Goal: Task Accomplishment & Management: Complete application form

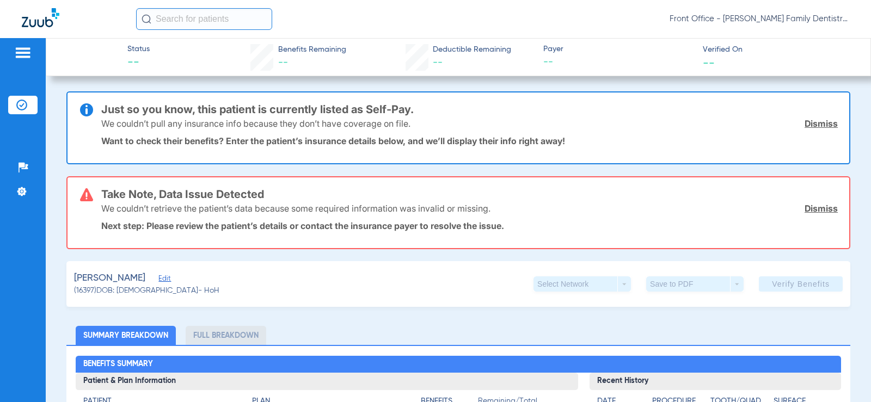
click at [32, 51] on img at bounding box center [22, 52] width 17 height 13
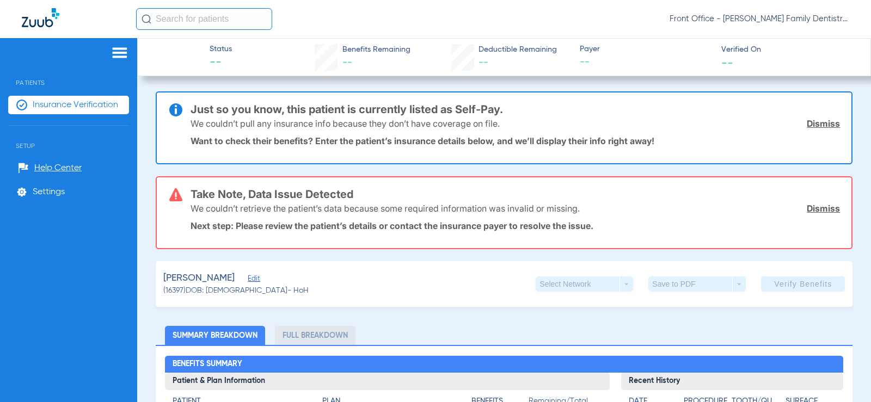
click at [116, 48] on img at bounding box center [119, 52] width 17 height 13
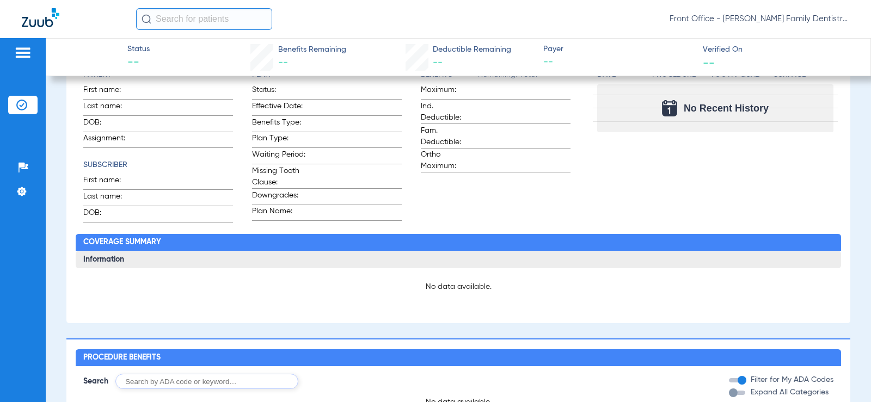
scroll to position [54, 0]
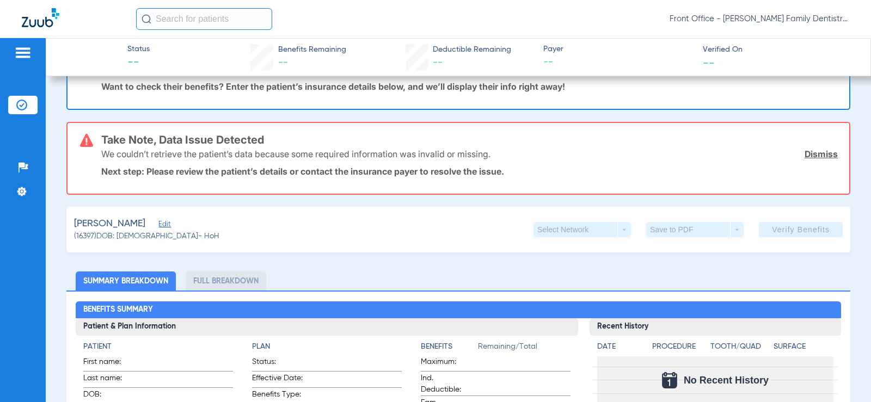
click at [35, 61] on div at bounding box center [22, 54] width 29 height 16
click at [18, 60] on div at bounding box center [22, 54] width 17 height 16
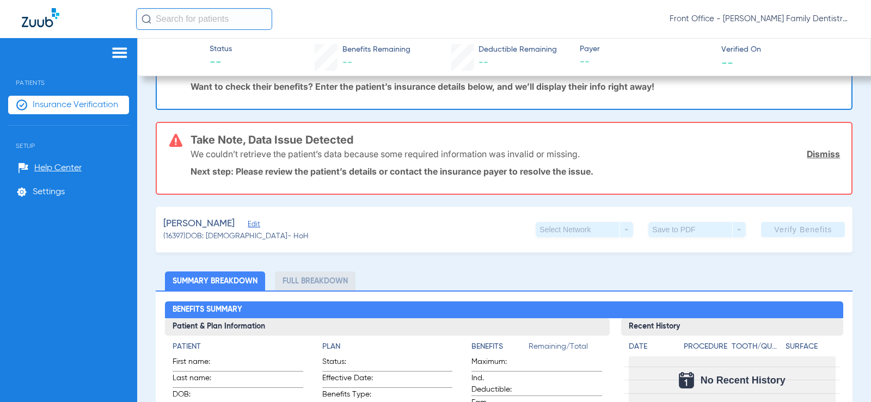
click at [34, 112] on li "Insurance Verification" at bounding box center [68, 105] width 121 height 18
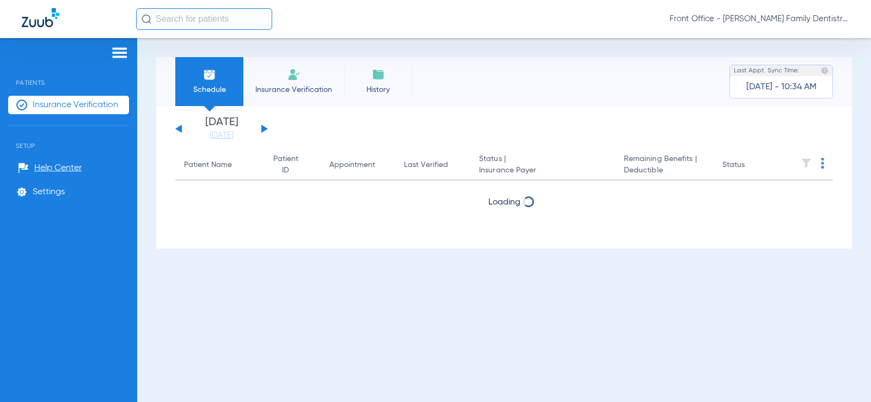
click at [286, 87] on span "Insurance Verification" at bounding box center [293, 89] width 84 height 11
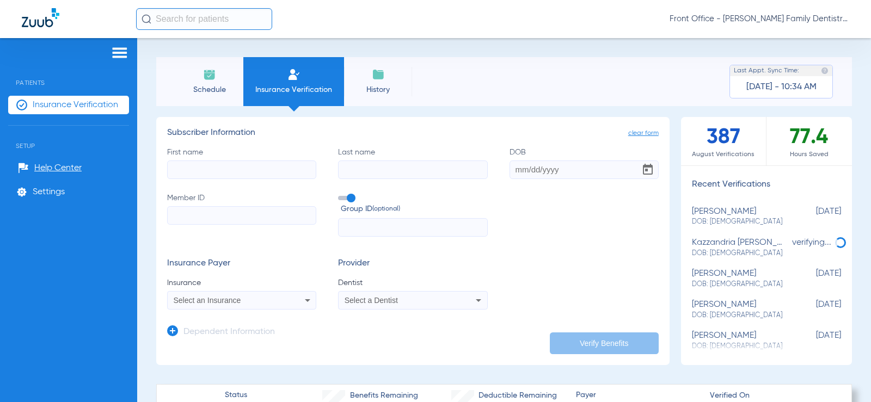
click at [254, 165] on input "First name" at bounding box center [241, 170] width 149 height 18
type input "[PERSON_NAME]"
click at [516, 167] on input "DOB" at bounding box center [583, 170] width 149 height 18
type input "[DATE]"
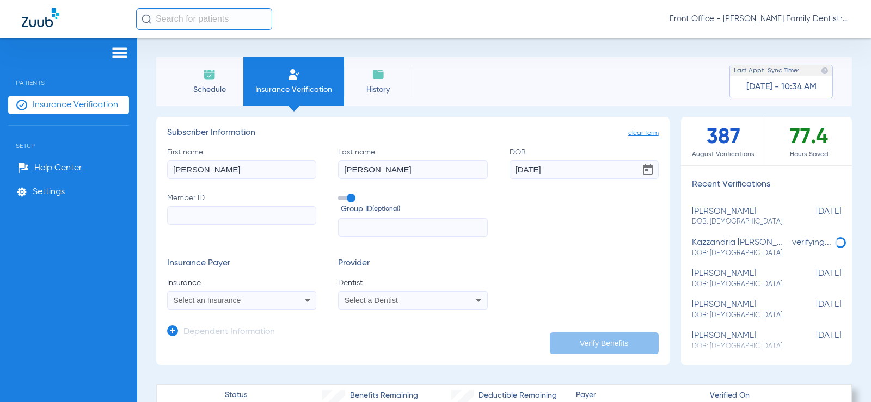
click at [237, 211] on input "Member ID" at bounding box center [241, 215] width 149 height 18
type input "101280016400"
click at [285, 297] on div "Select an Insurance" at bounding box center [242, 300] width 148 height 13
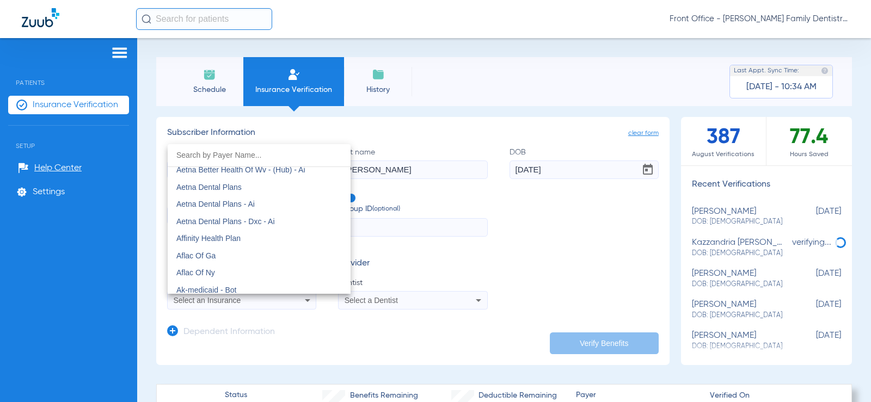
scroll to position [54, 0]
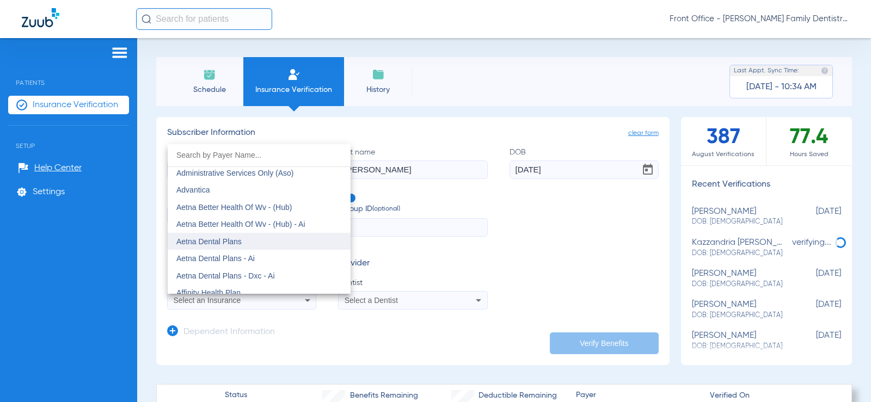
click at [277, 238] on mat-option "Aetna Dental Plans" at bounding box center [259, 241] width 183 height 17
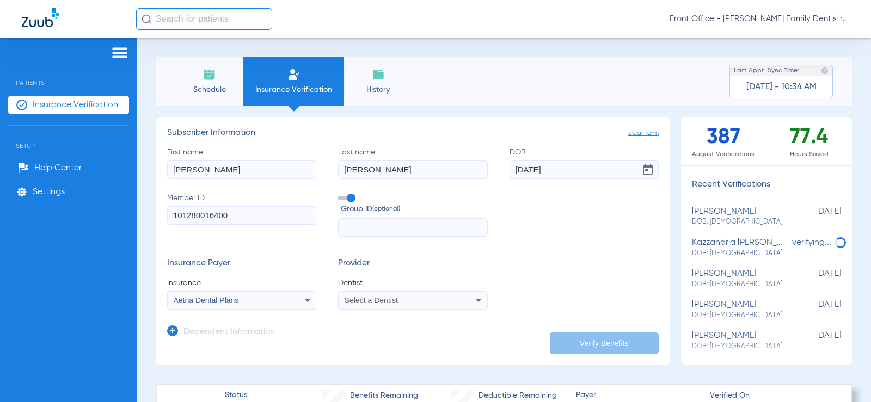
click at [363, 297] on span "Select a Dentist" at bounding box center [370, 300] width 53 height 9
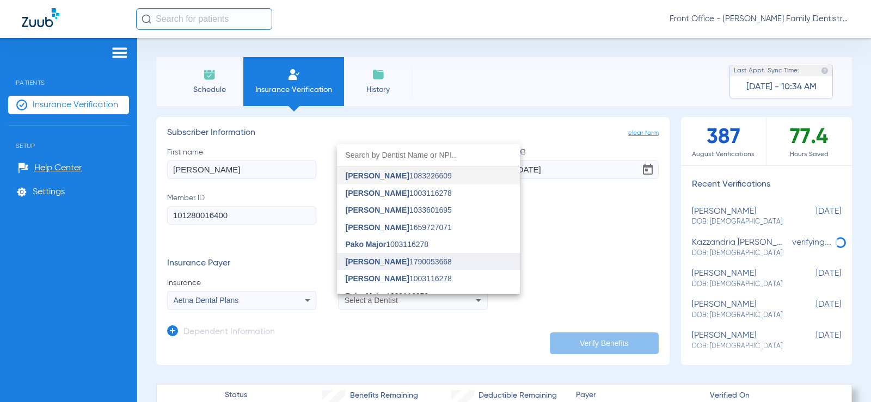
scroll to position [28, 0]
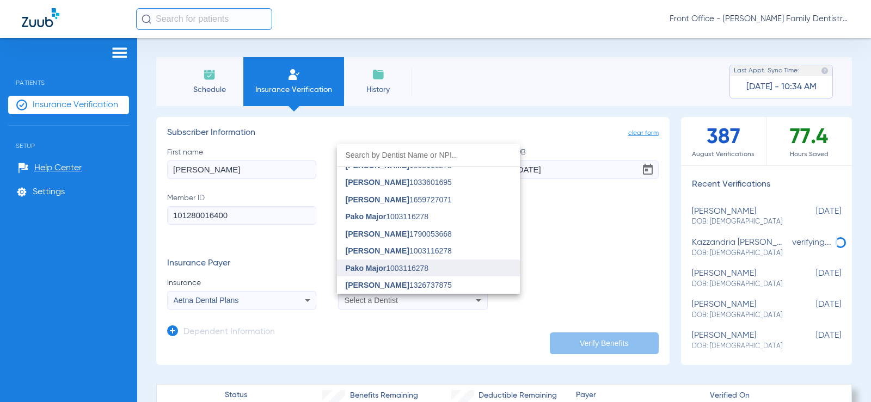
click at [388, 272] on span "Pako Major 1003116278" at bounding box center [387, 268] width 83 height 8
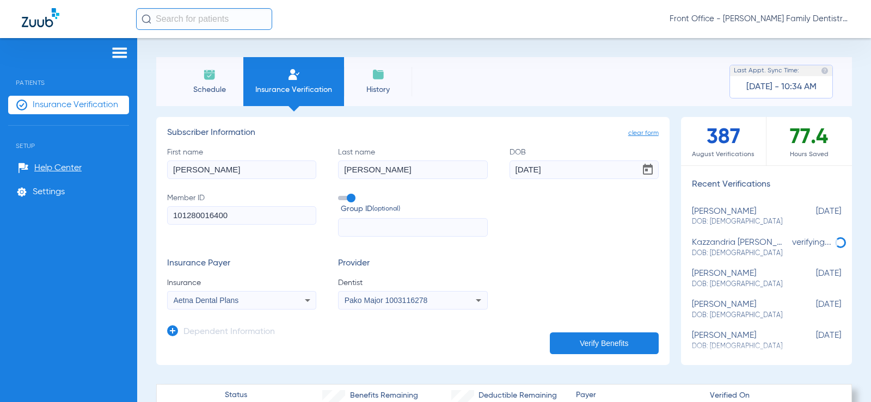
click at [573, 344] on button "Verify Benefits" at bounding box center [604, 343] width 109 height 22
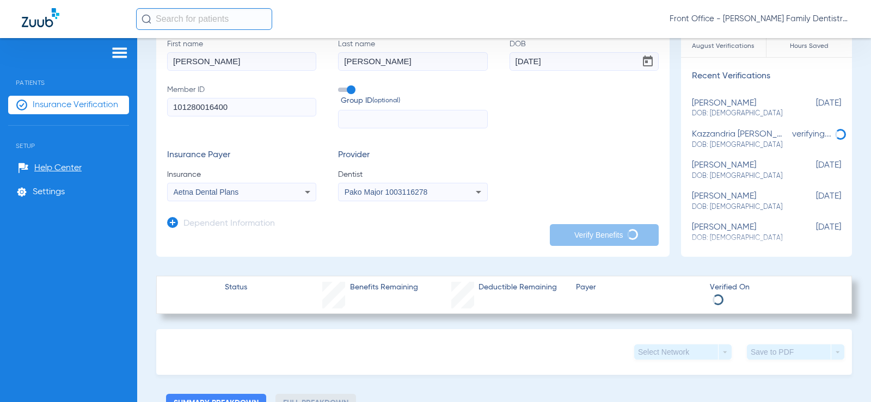
scroll to position [109, 0]
click at [274, 188] on div "Aetna Dental Plans" at bounding box center [228, 192] width 109 height 8
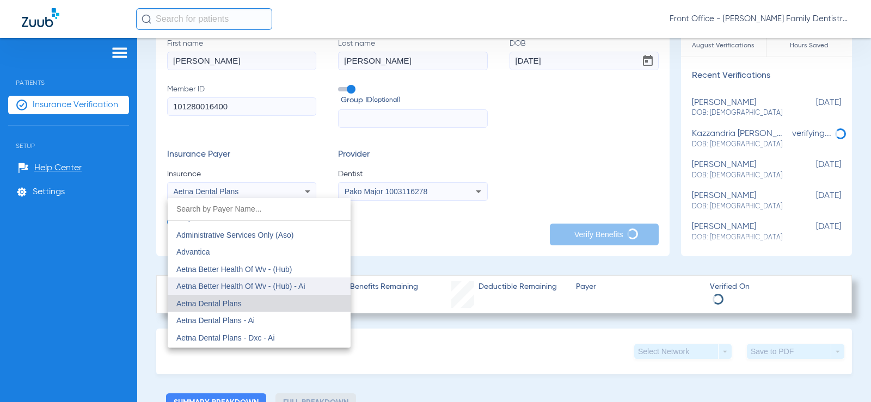
scroll to position [65, 0]
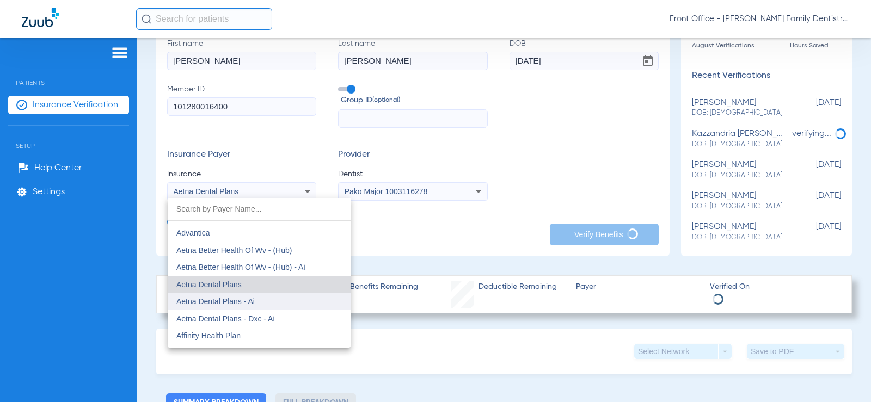
click at [271, 298] on mat-option "Aetna Dental Plans - Ai" at bounding box center [259, 301] width 183 height 17
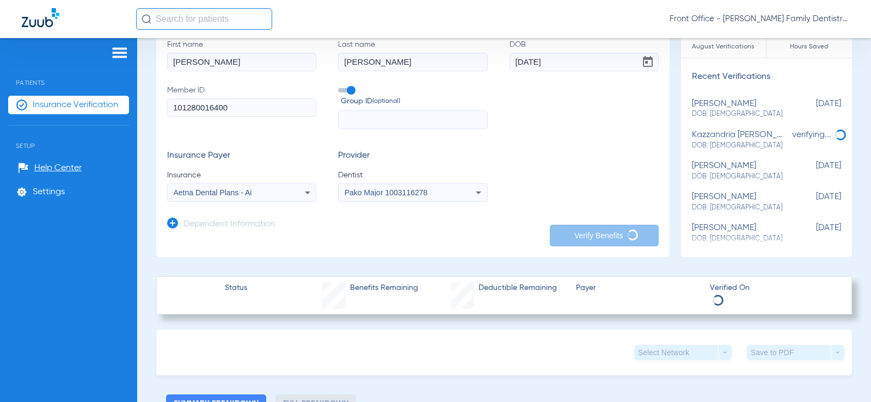
scroll to position [109, 0]
click at [291, 196] on div "Aetna Dental Plans - Ai" at bounding box center [242, 191] width 148 height 13
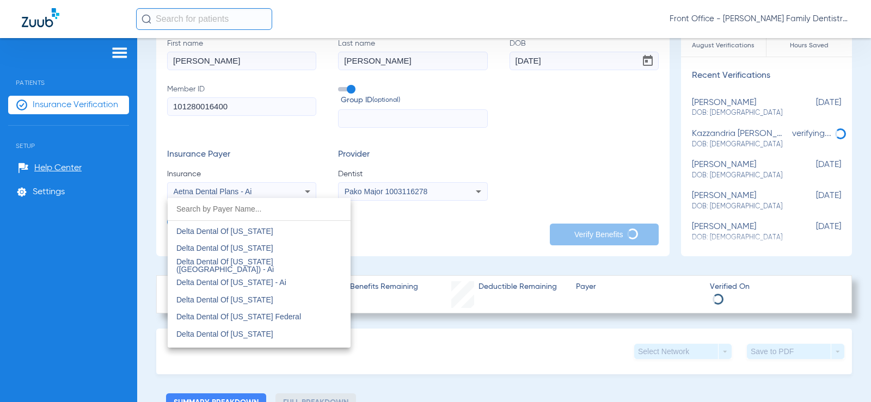
scroll to position [1823, 0]
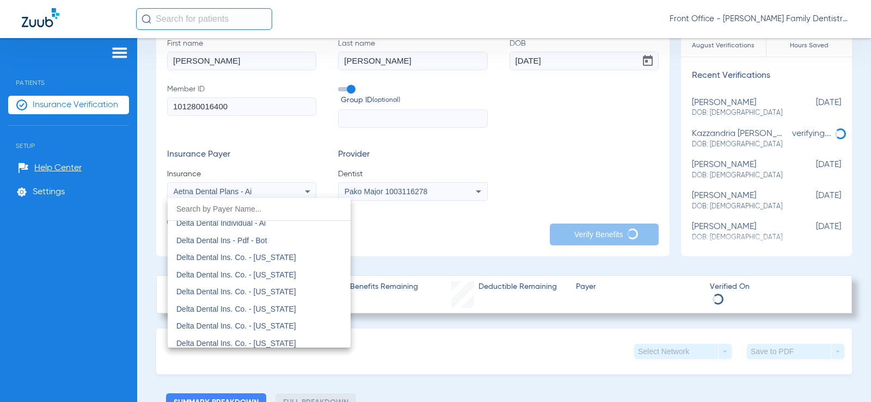
click at [282, 170] on div at bounding box center [435, 201] width 871 height 402
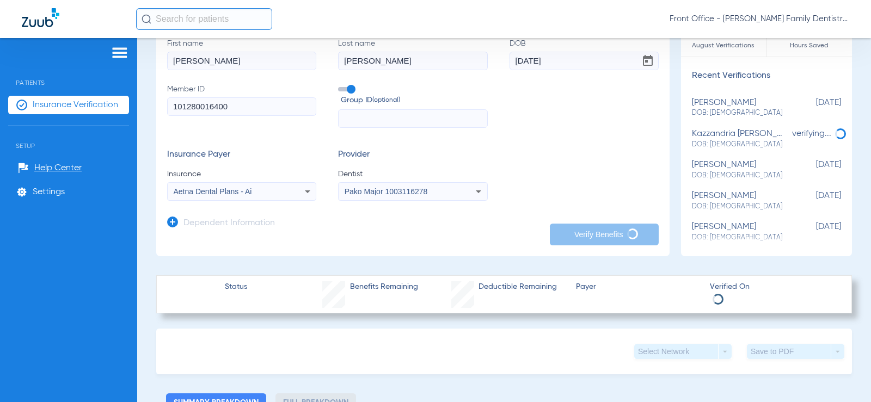
click at [276, 193] on div "Aetna Dental Plans - Ai" at bounding box center [228, 192] width 109 height 8
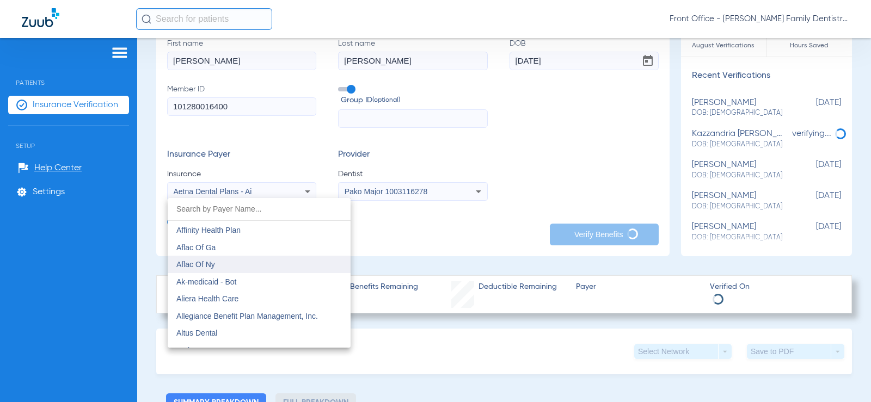
scroll to position [163, 0]
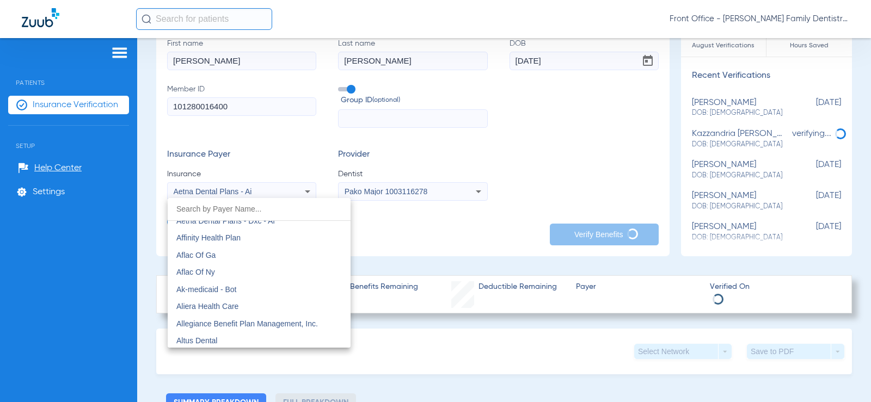
click at [254, 89] on div at bounding box center [435, 201] width 871 height 402
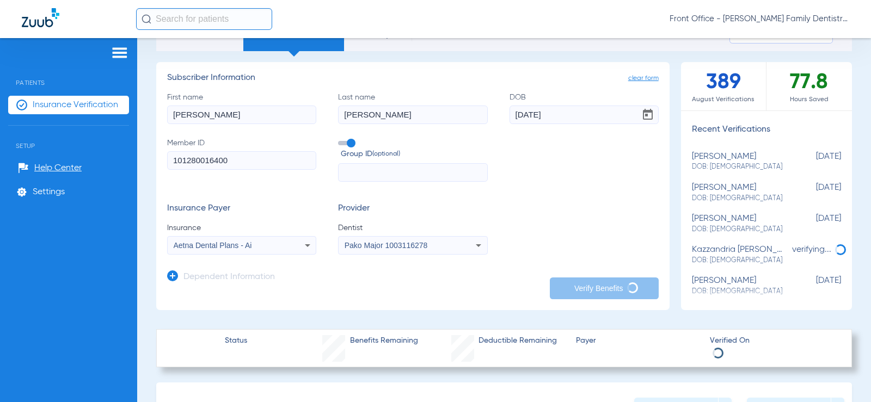
scroll to position [54, 0]
click at [304, 252] on icon at bounding box center [307, 245] width 13 height 13
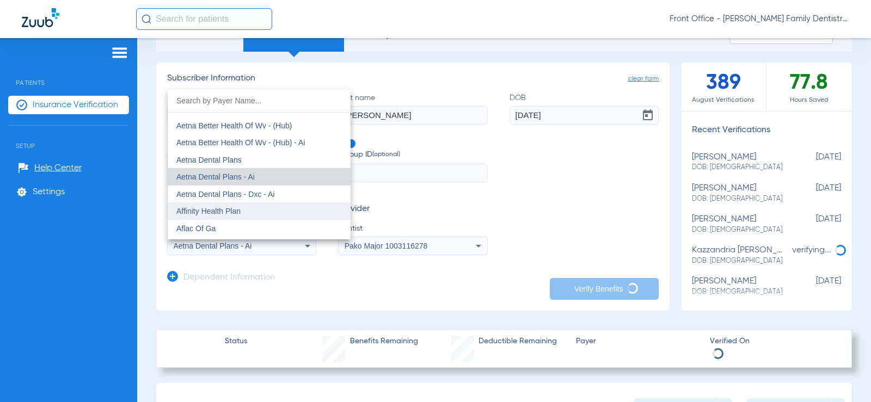
scroll to position [82, 0]
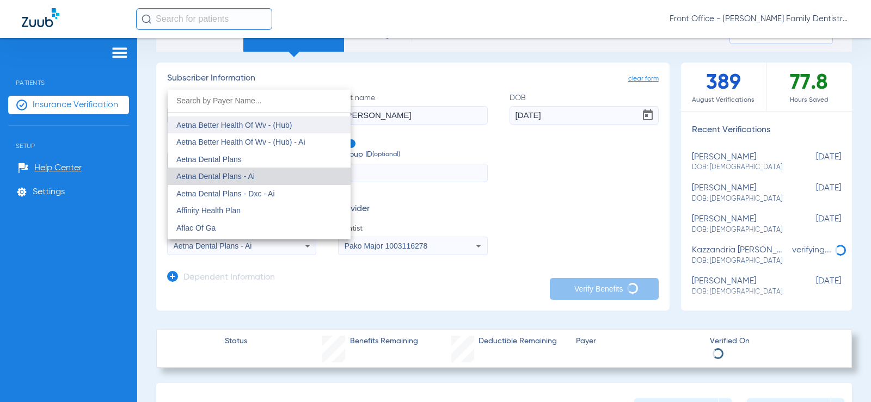
click at [294, 118] on mat-option "Aetna Better Health Of Wv - (Hub)" at bounding box center [259, 124] width 183 height 17
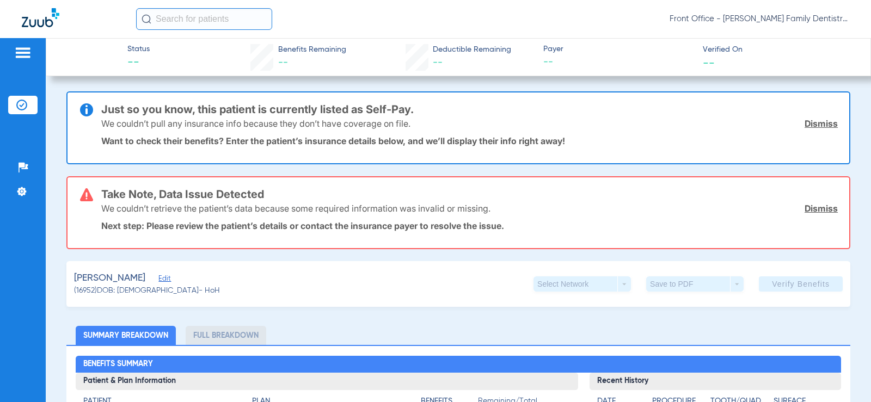
click at [158, 278] on span "Edit" at bounding box center [163, 280] width 10 height 10
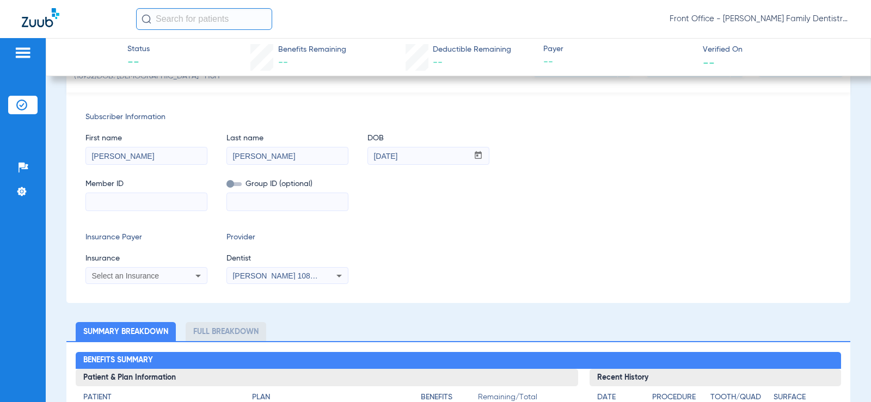
scroll to position [218, 0]
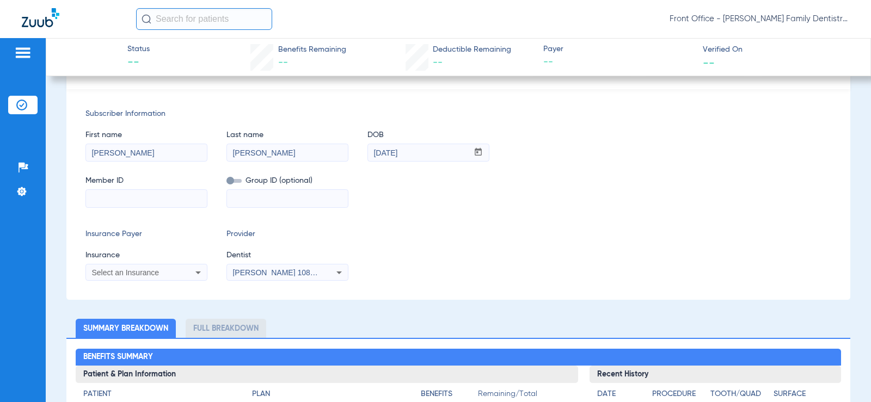
click at [180, 271] on div "Select an Insurance" at bounding box center [146, 272] width 121 height 13
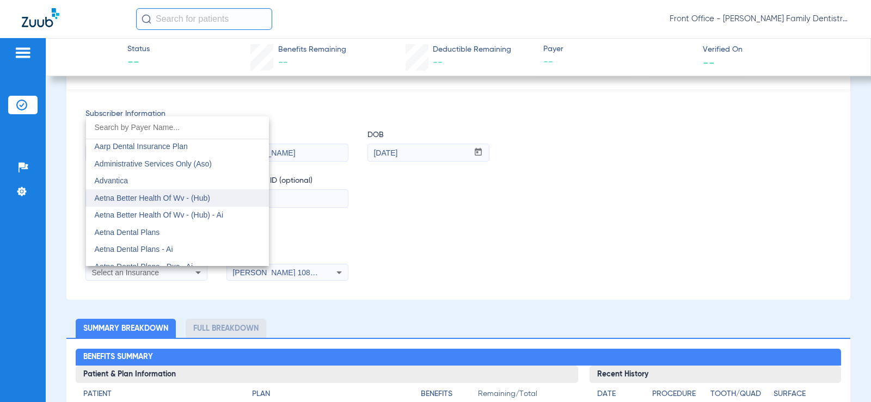
scroll to position [54, 0]
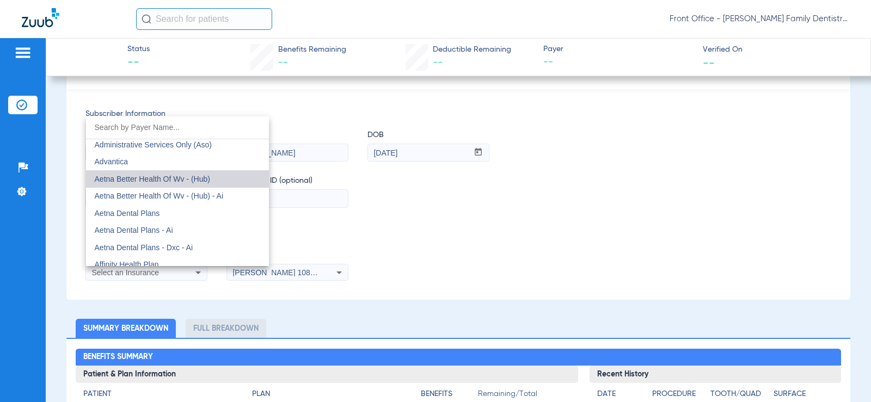
click at [178, 175] on span "Aetna Better Health Of Wv - (Hub)" at bounding box center [152, 179] width 115 height 9
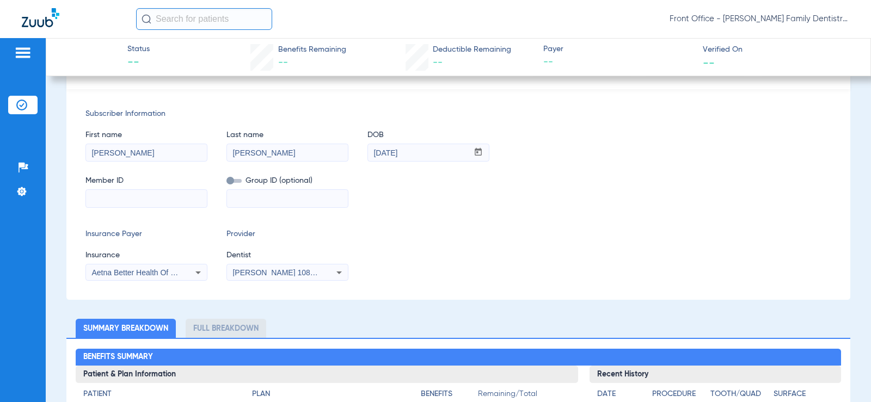
click at [157, 275] on span "Aetna Better Health Of Wv - (Hub)" at bounding box center [148, 272] width 115 height 9
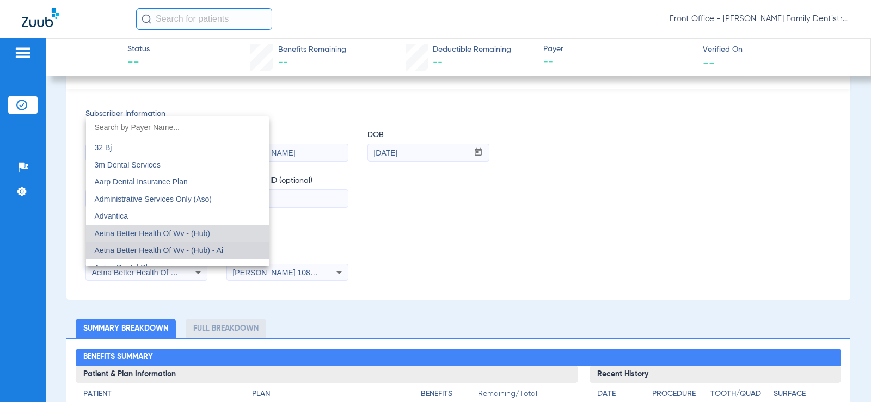
click at [209, 247] on span "Aetna Better Health Of Wv - (Hub) - Ai" at bounding box center [159, 250] width 129 height 9
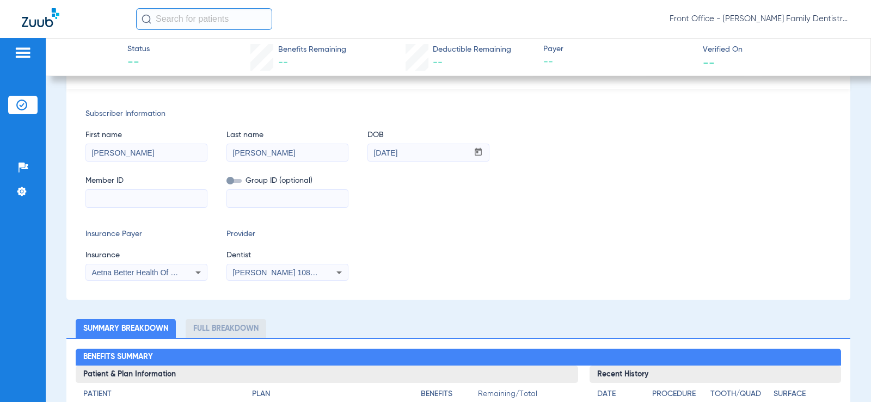
click at [169, 207] on input at bounding box center [146, 198] width 121 height 17
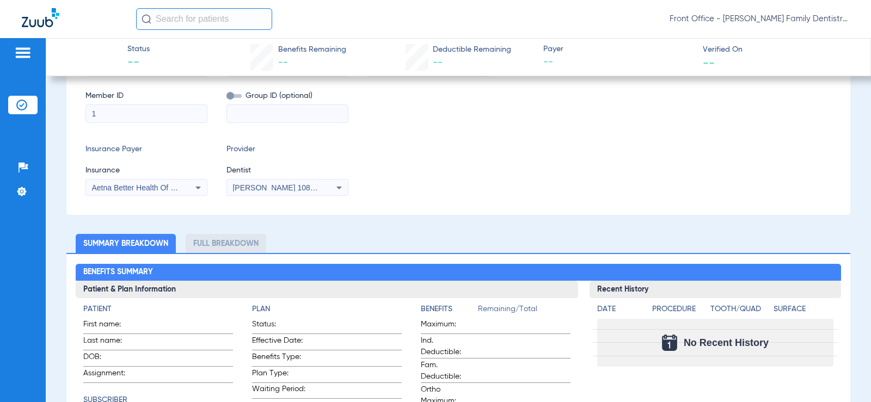
scroll to position [133, 0]
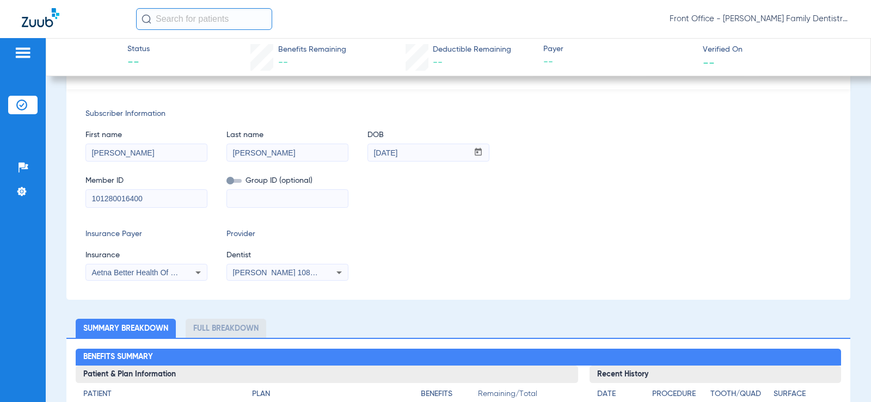
type input "101280016400"
click at [285, 274] on span "[PERSON_NAME] 1083226609" at bounding box center [285, 272] width 107 height 9
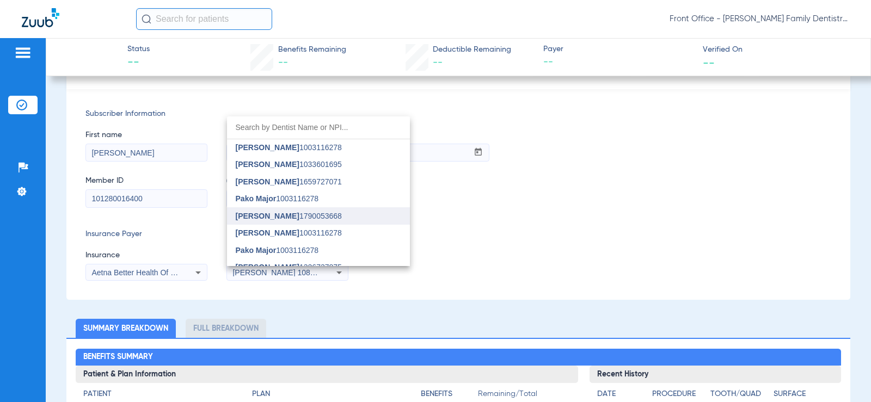
scroll to position [27, 0]
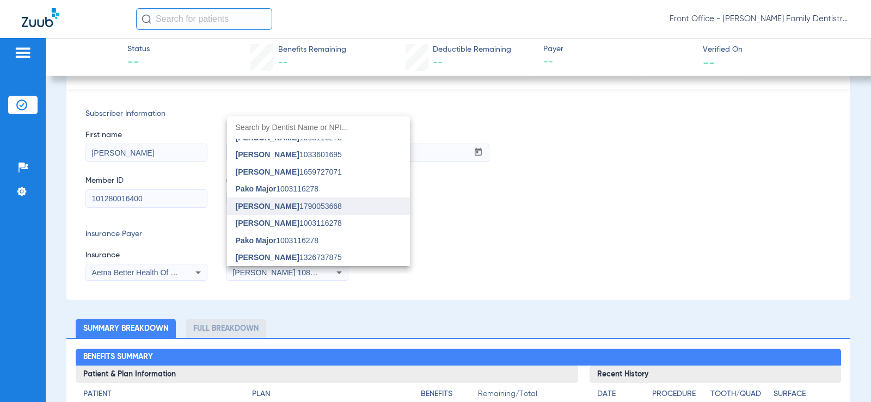
click at [291, 237] on span "Pako Major 1003116278" at bounding box center [277, 241] width 83 height 8
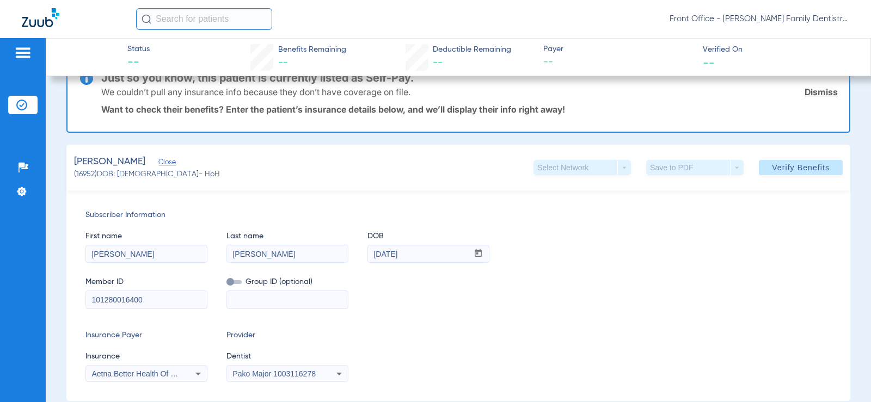
scroll to position [24, 0]
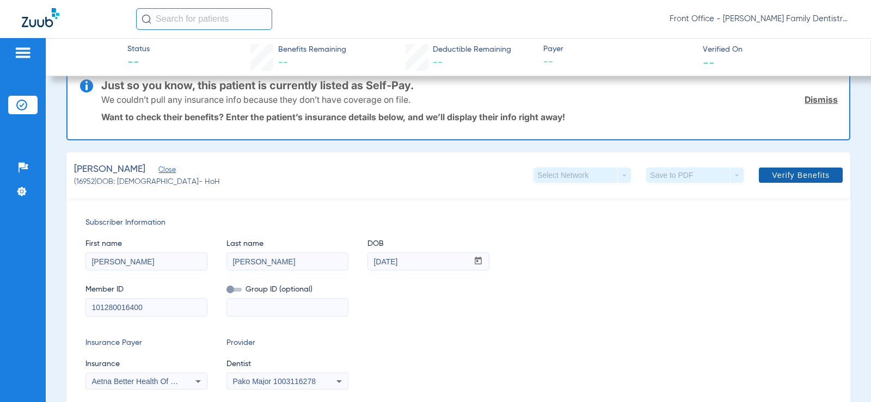
click at [772, 183] on span at bounding box center [800, 175] width 84 height 26
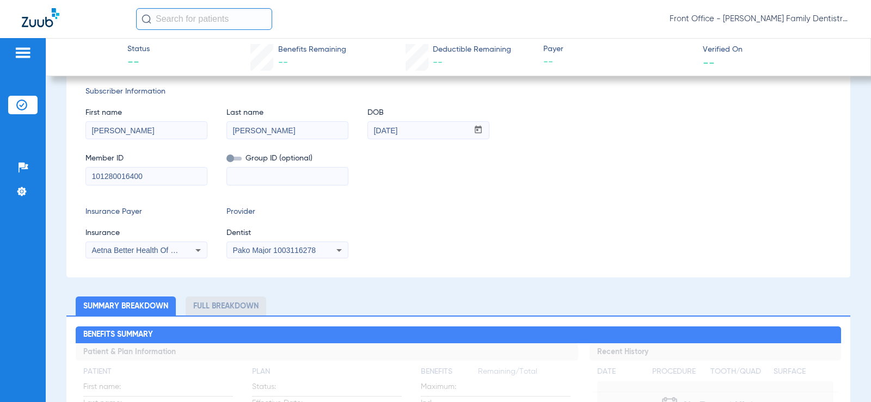
scroll to position [0, 0]
